Goal: Task Accomplishment & Management: Manage account settings

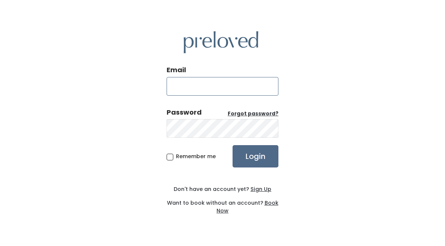
type input "edwardsville.owner@preloved.love"
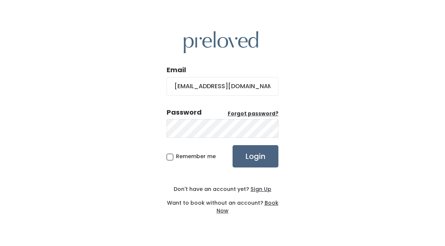
click at [251, 161] on input "Login" at bounding box center [255, 156] width 46 height 22
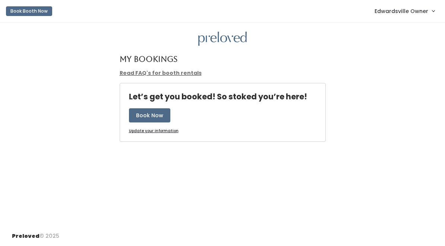
click at [422, 15] on span "Edwardsville Owner" at bounding box center [401, 11] width 54 height 8
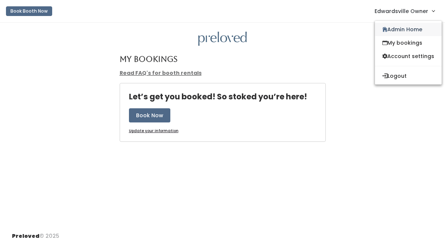
click at [396, 30] on link "Admin Home" at bounding box center [408, 29] width 67 height 13
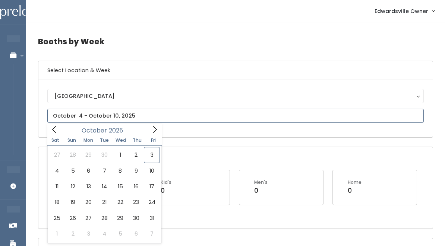
click at [106, 114] on input "text" at bounding box center [235, 116] width 376 height 14
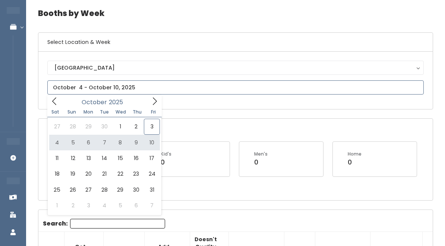
scroll to position [29, 0]
type input "[DATE] to [DATE]"
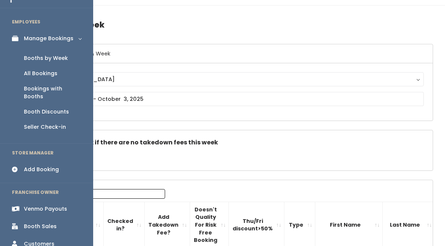
scroll to position [18, 0]
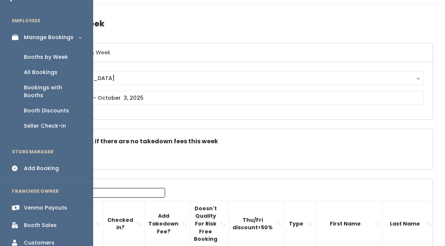
click at [40, 107] on div "Booth Discounts" at bounding box center [46, 111] width 45 height 8
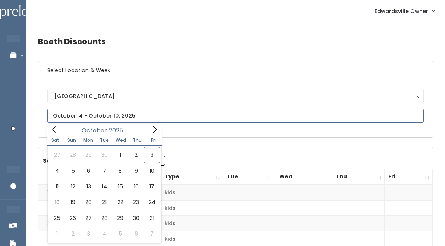
click at [95, 116] on input "text" at bounding box center [235, 116] width 376 height 14
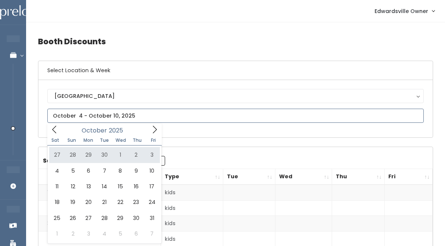
type input "[DATE] to [DATE]"
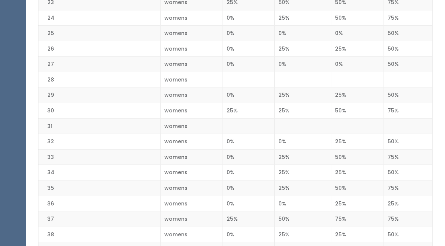
scroll to position [330, 0]
